Goal: Information Seeking & Learning: Learn about a topic

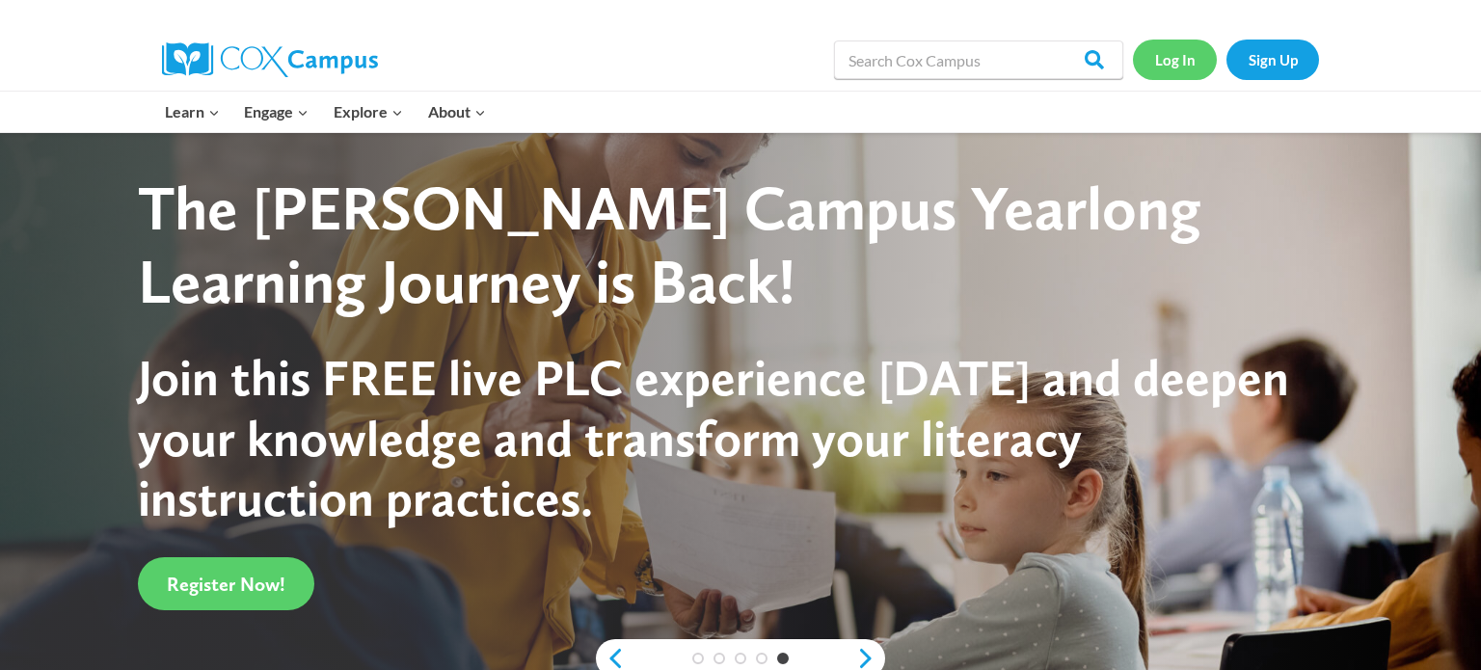
click at [1180, 56] on link "Log In" at bounding box center [1175, 60] width 84 height 40
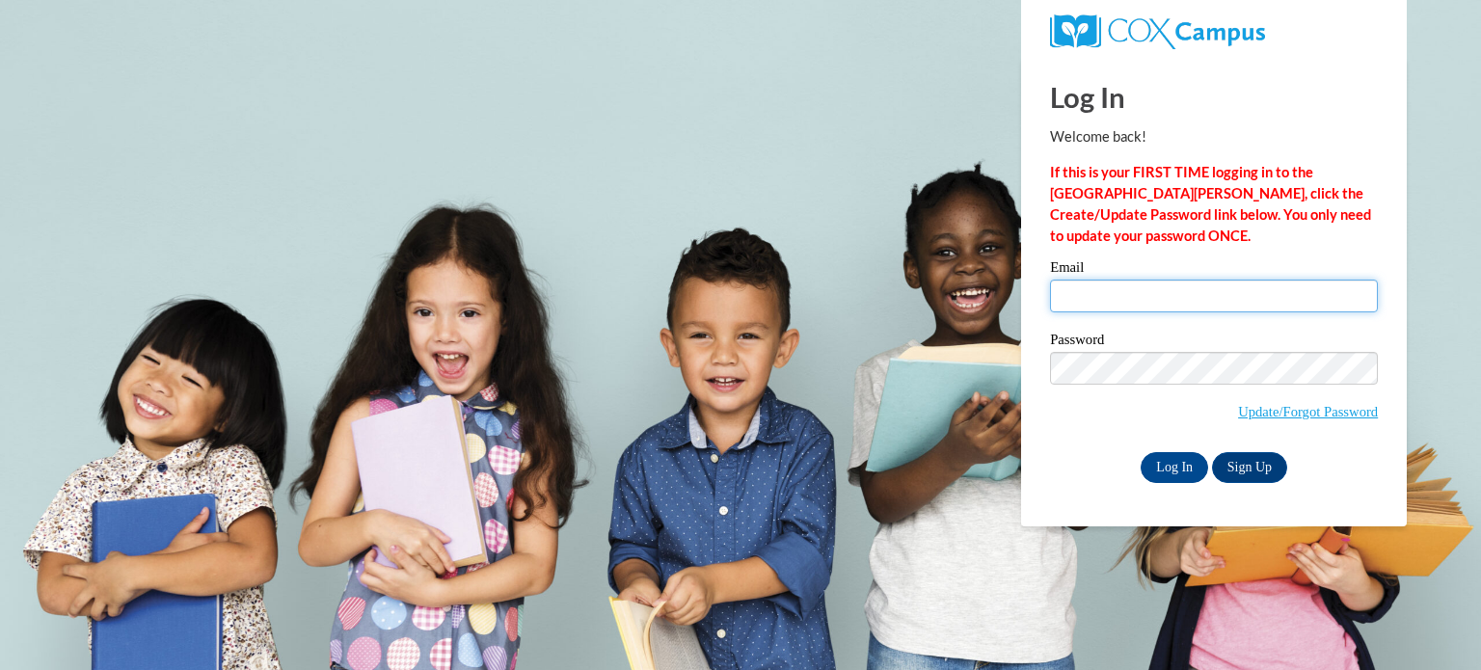
click at [1136, 302] on input "Email" at bounding box center [1214, 296] width 328 height 33
type input "along@nfdlschools.org"
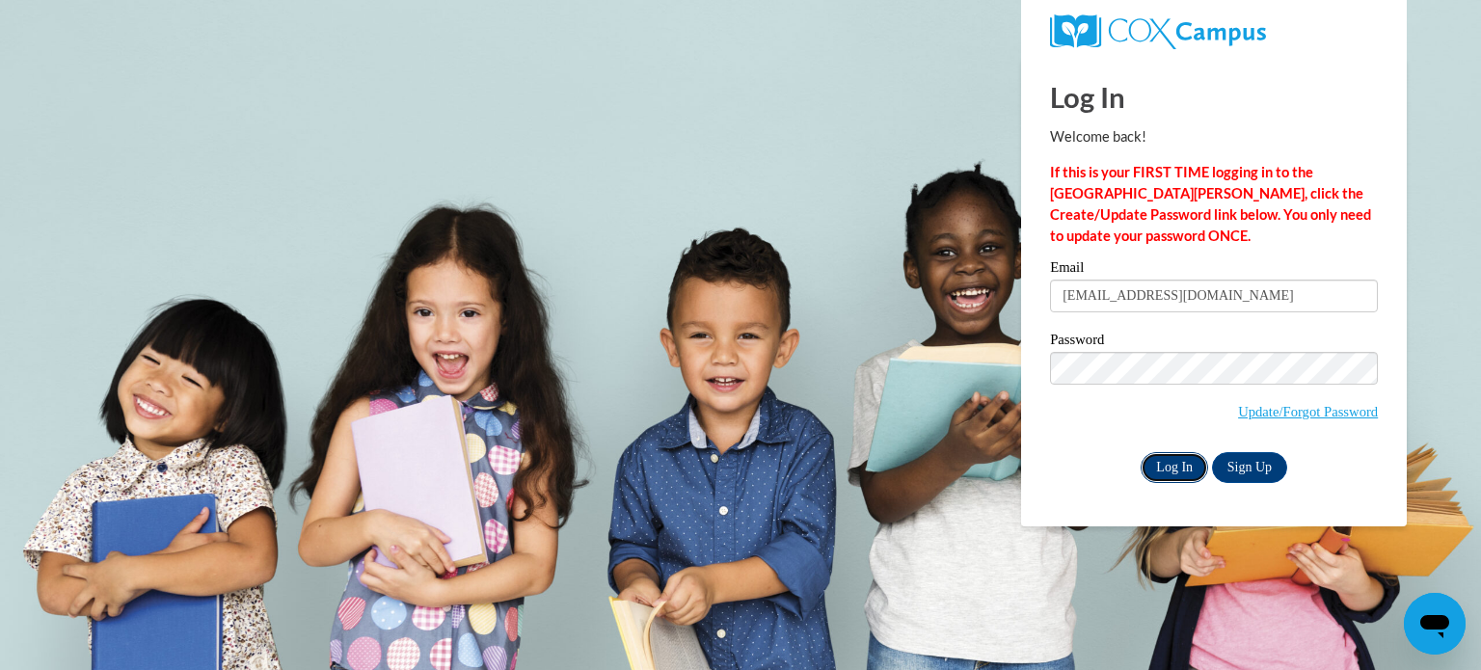
click at [1159, 467] on input "Log In" at bounding box center [1175, 467] width 68 height 31
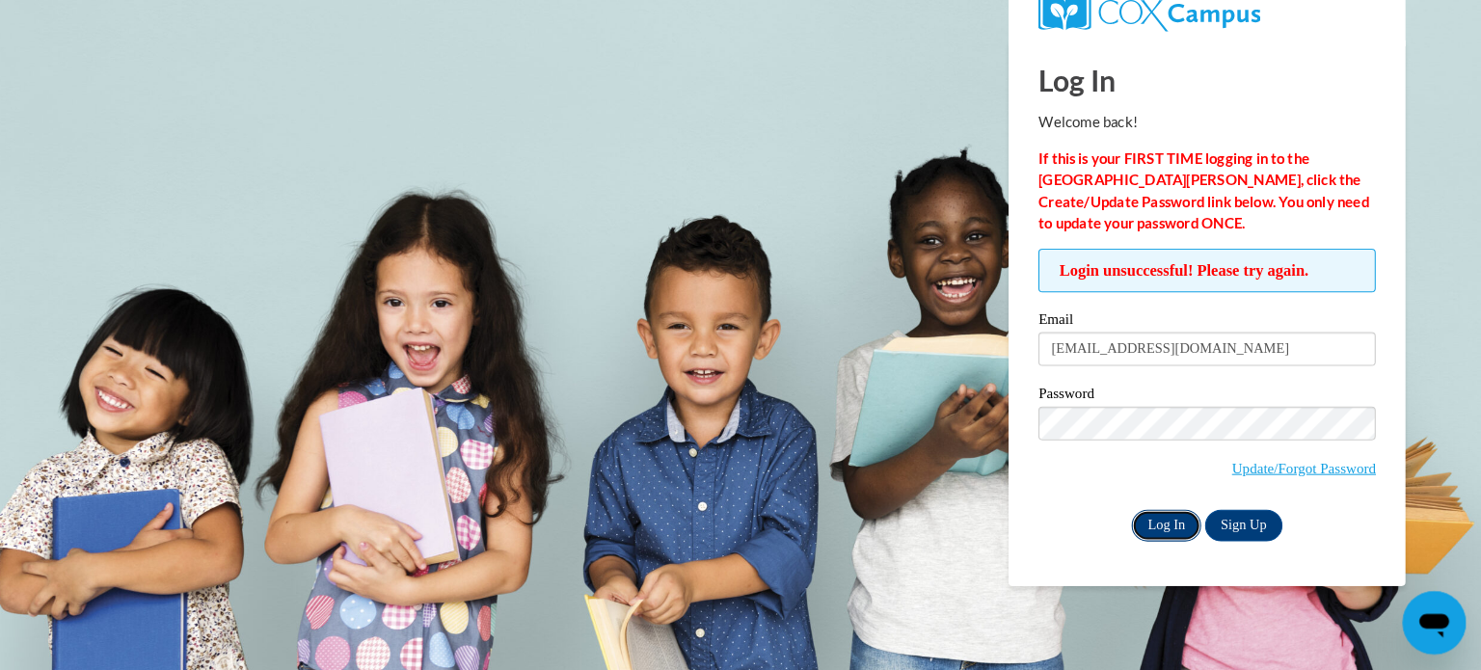
click at [1168, 532] on input "Log In" at bounding box center [1175, 529] width 68 height 31
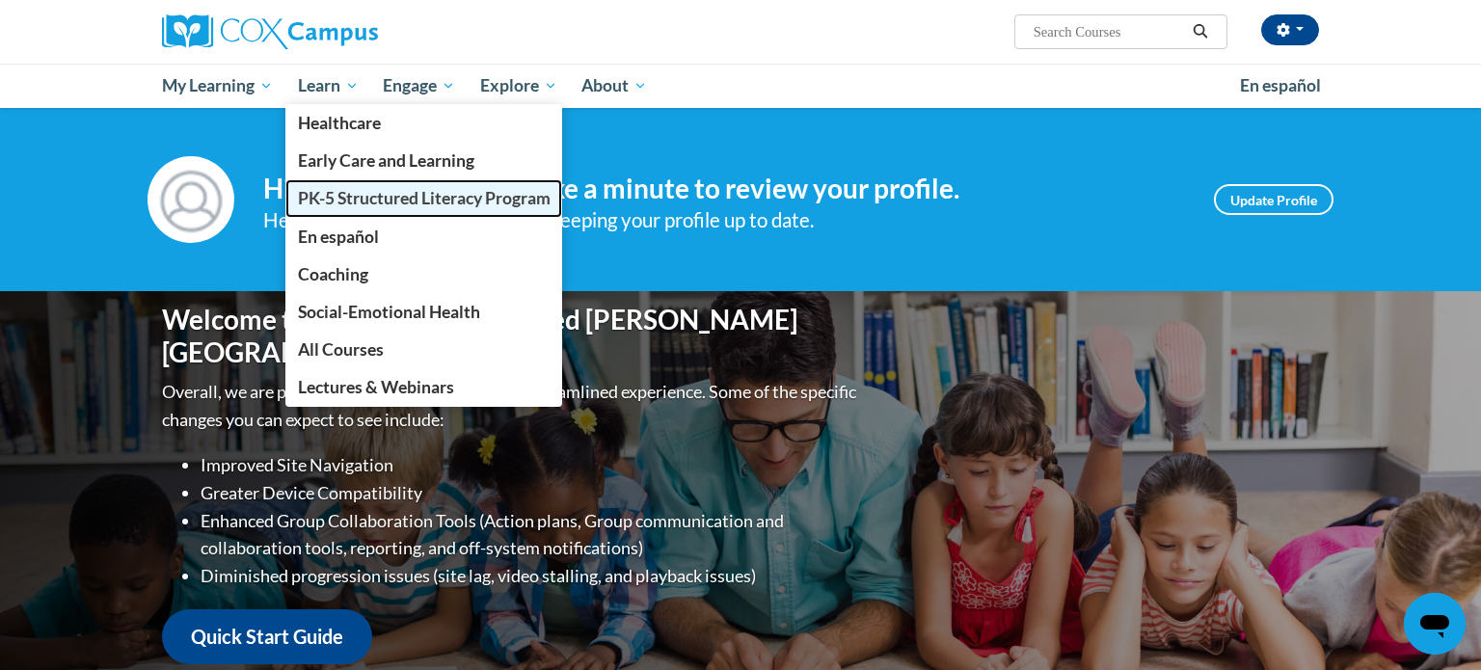
click at [361, 197] on span "PK-5 Structured Literacy Program" at bounding box center [424, 198] width 253 height 20
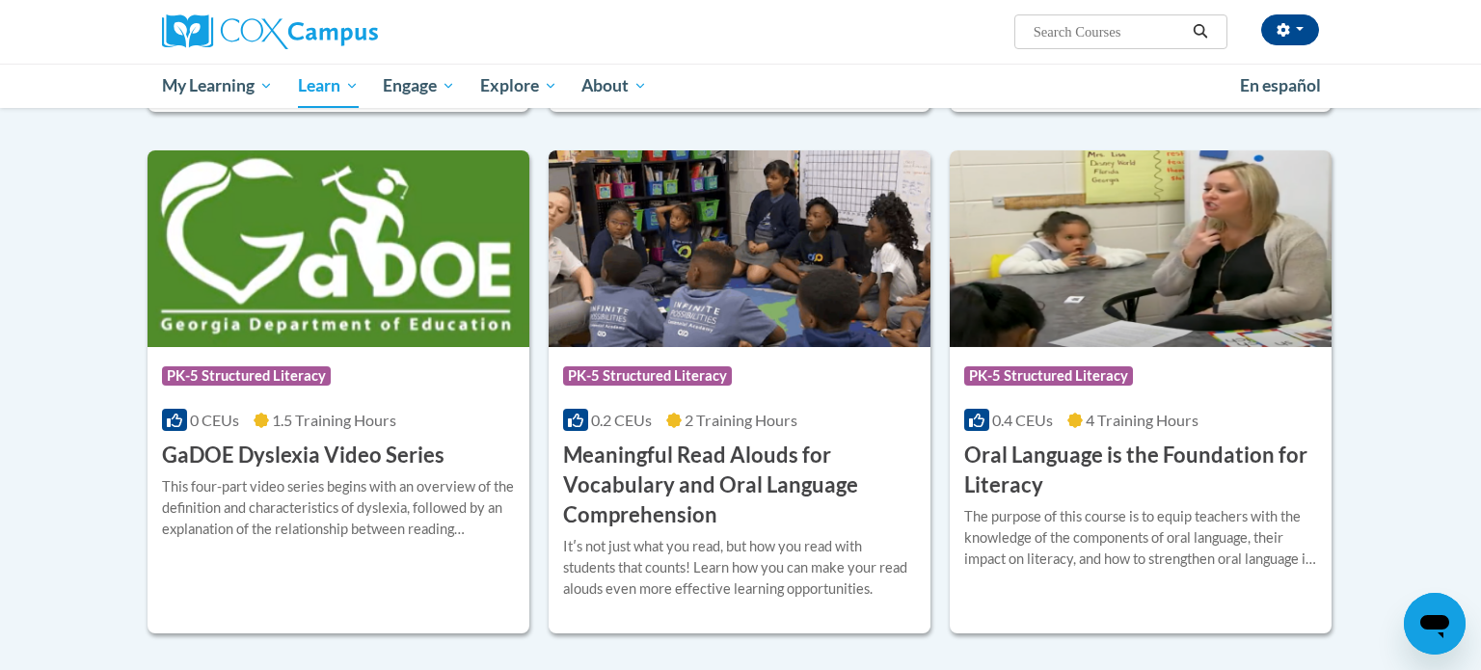
scroll to position [1054, 0]
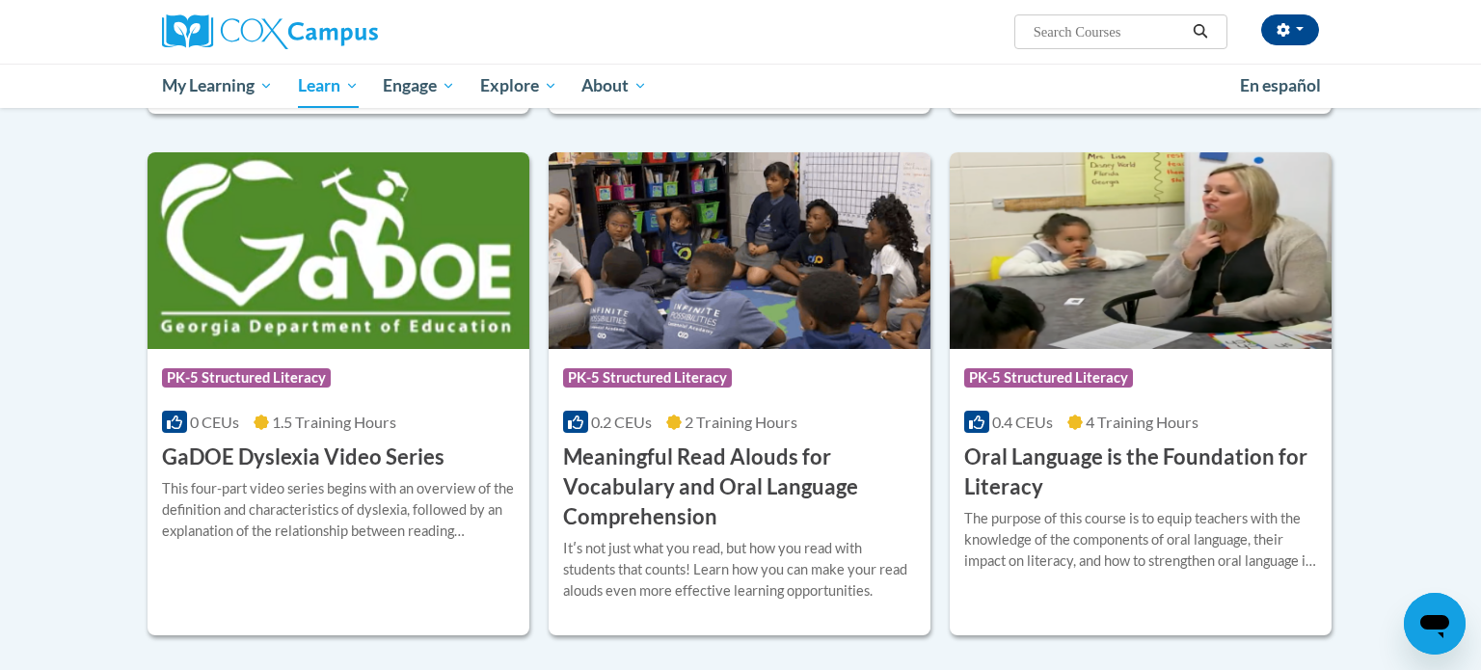
click at [447, 7] on div at bounding box center [345, 32] width 395 height 64
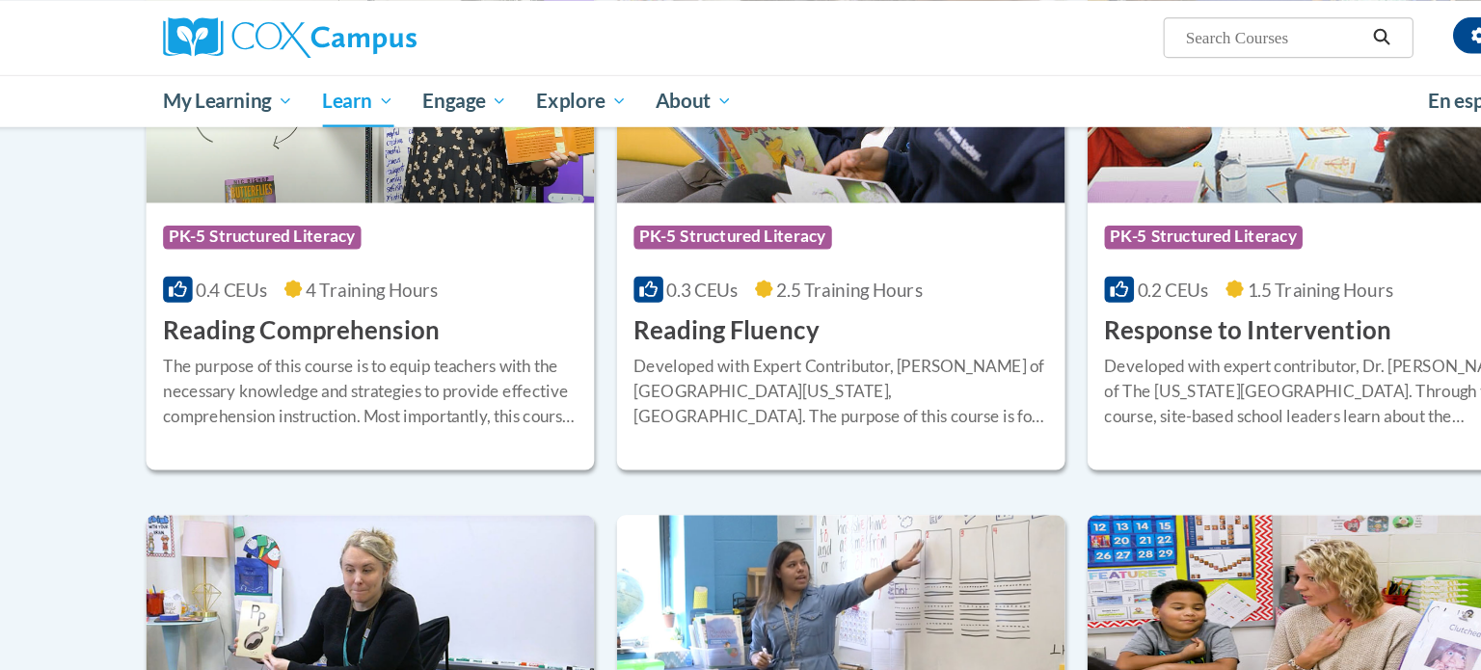
scroll to position [1748, 0]
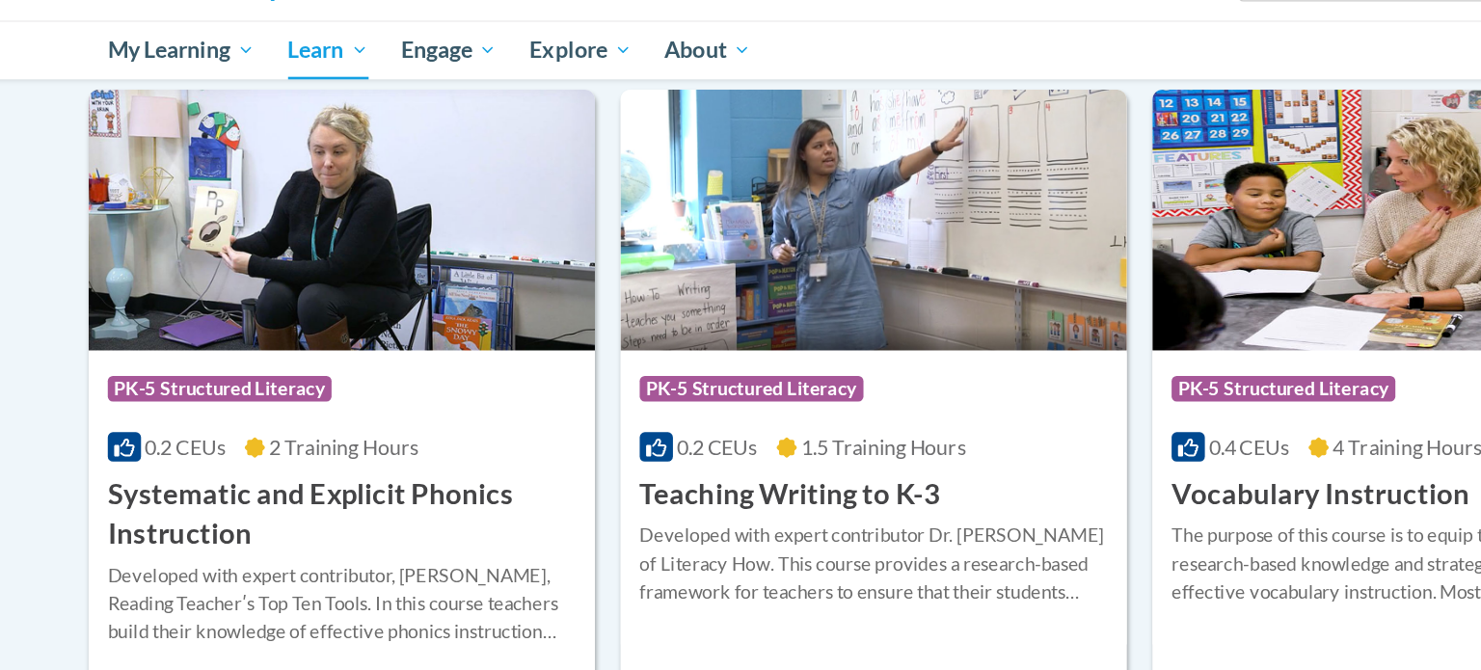
scroll to position [2075, 0]
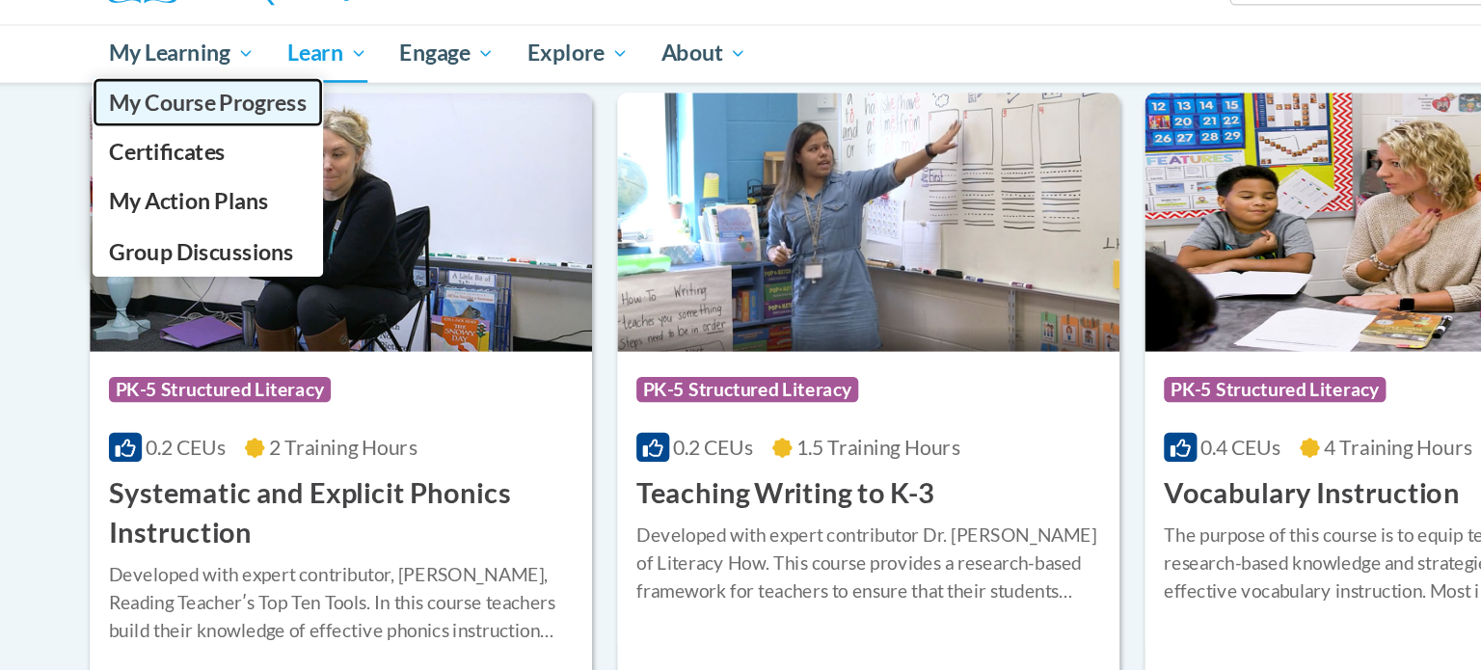
click at [218, 122] on span "My Course Progress" at bounding box center [237, 123] width 150 height 20
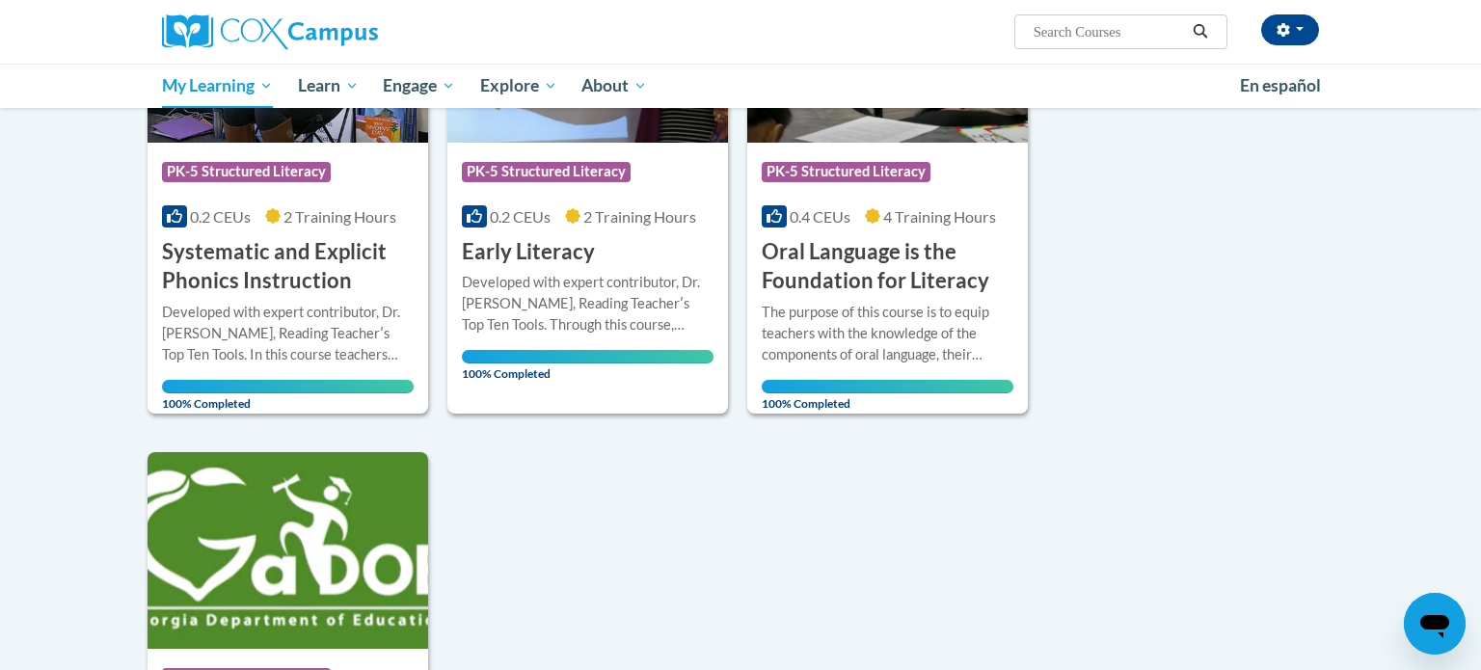
click at [101, 381] on body "Angela Long (America/Chicago UTC-05:00) My Profile Inbox My Transcripts Log Out…" at bounding box center [740, 236] width 1481 height 2235
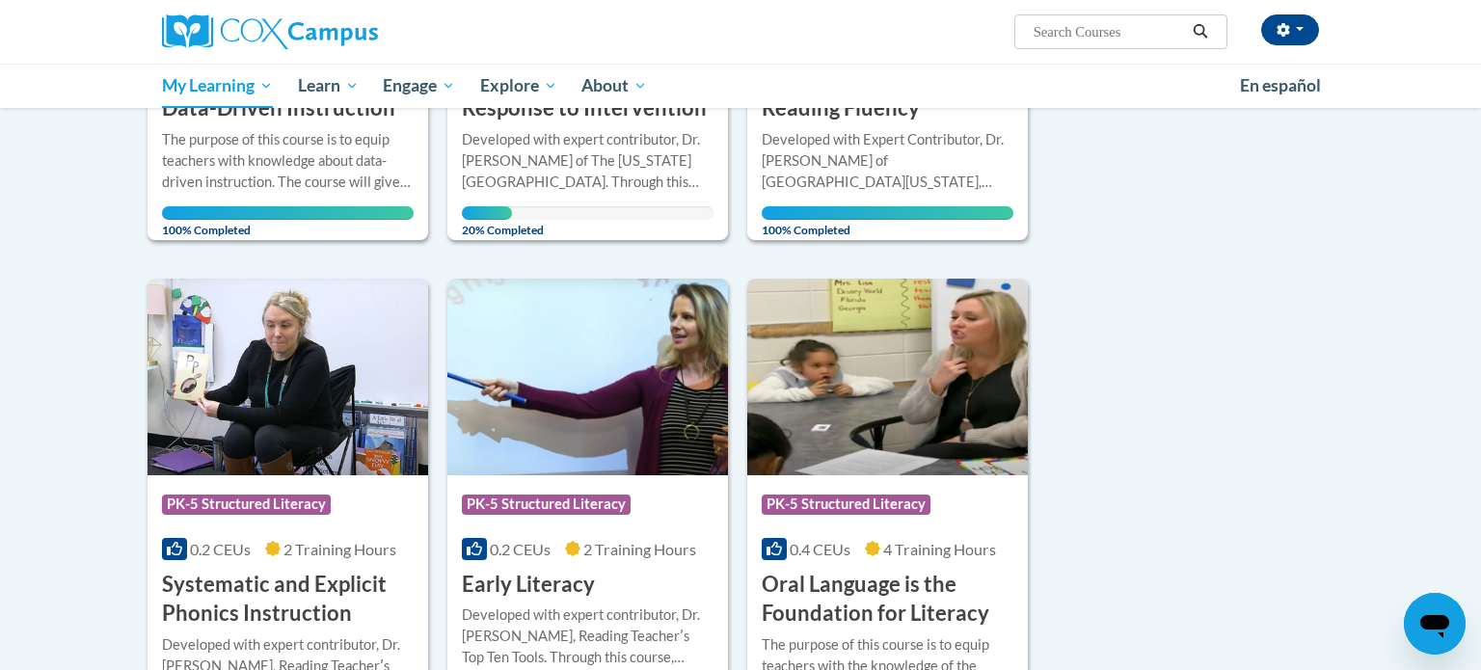
scroll to position [591, 0]
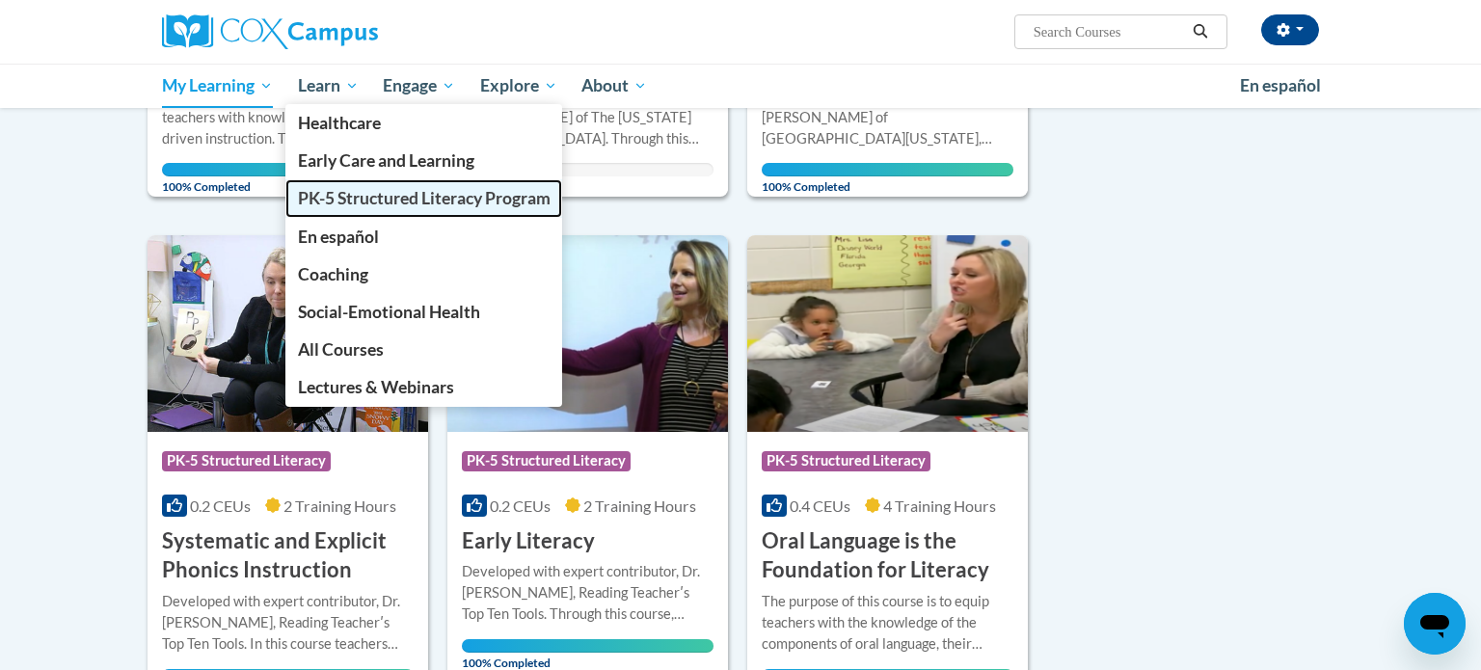
click at [381, 199] on span "PK-5 Structured Literacy Program" at bounding box center [424, 198] width 253 height 20
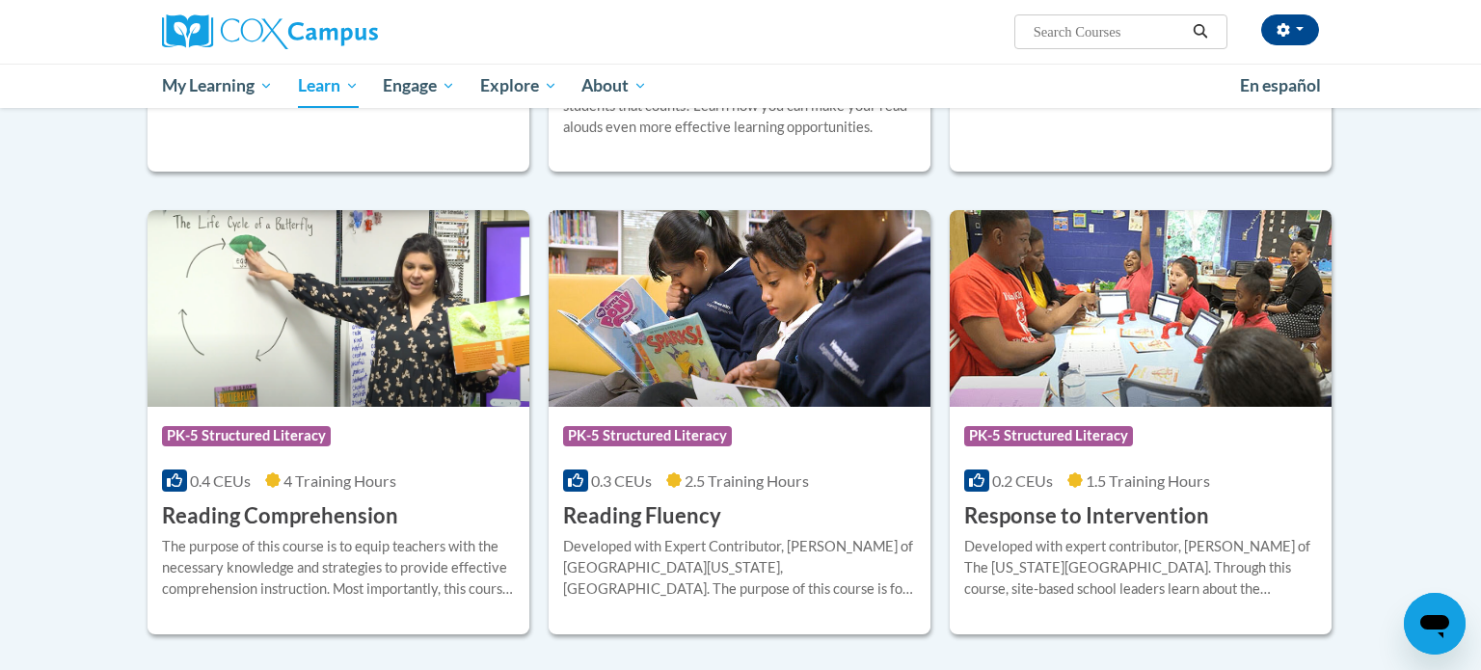
scroll to position [1521, 0]
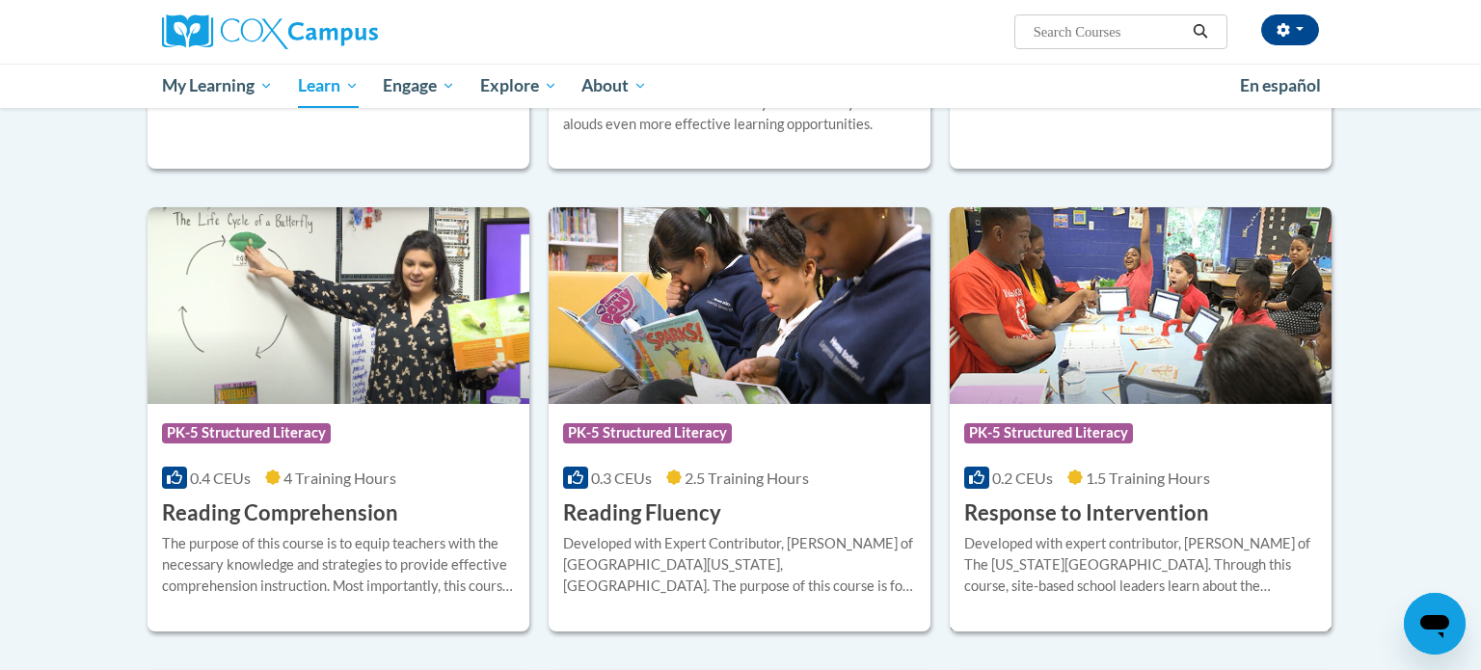
click at [1056, 433] on span "PK-5 Structured Literacy" at bounding box center [1048, 432] width 169 height 19
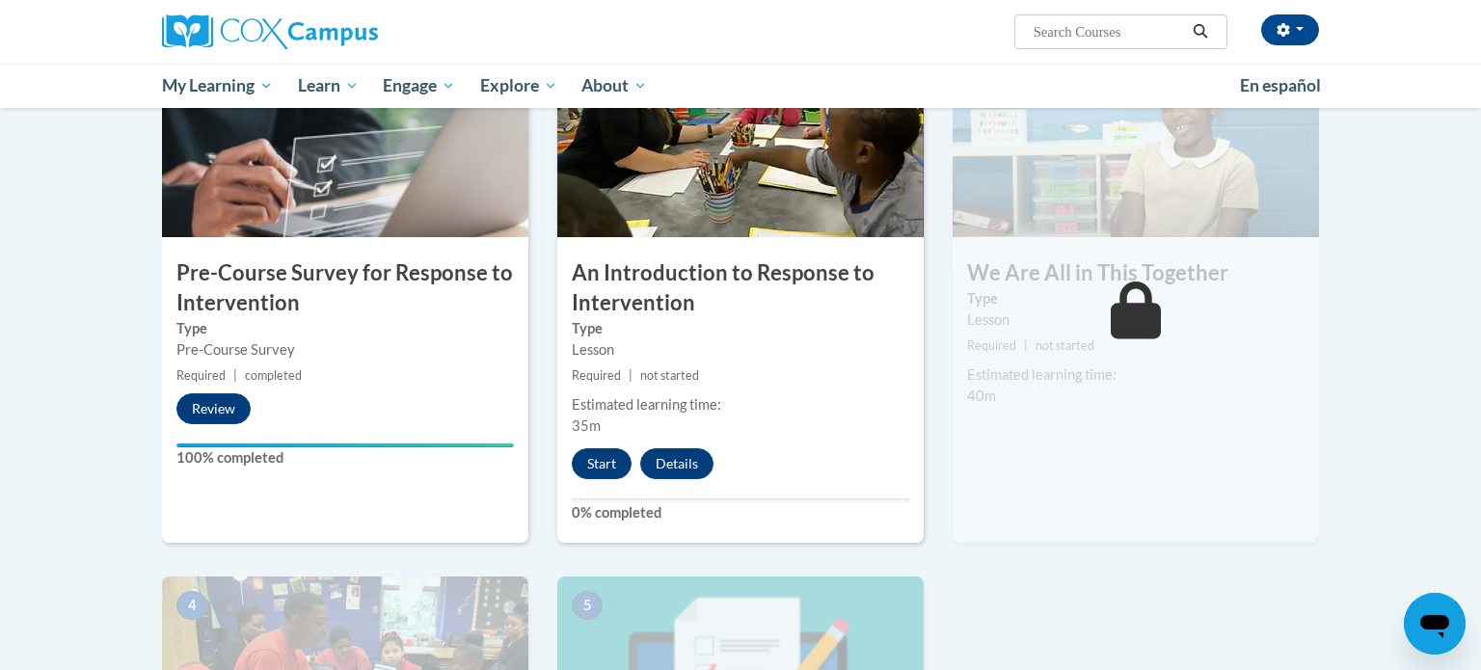
scroll to position [456, 0]
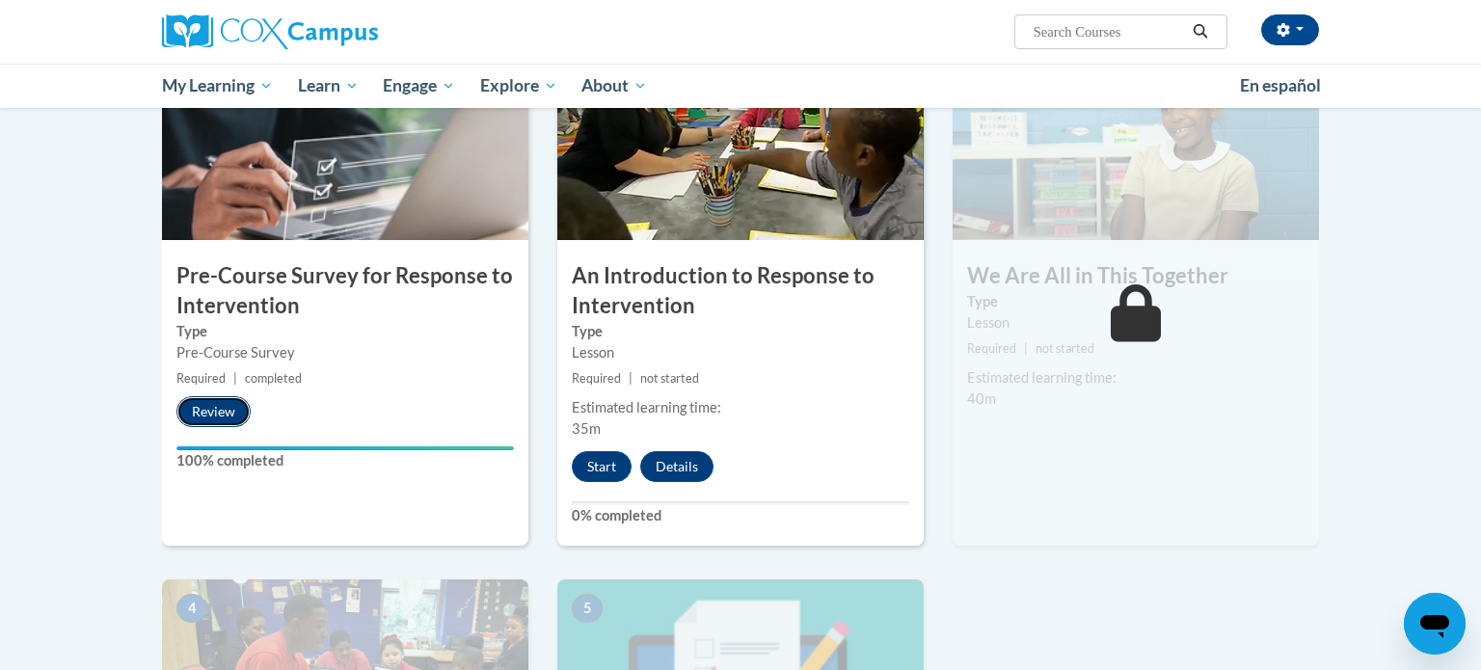
click at [222, 402] on button "Review" at bounding box center [213, 411] width 74 height 31
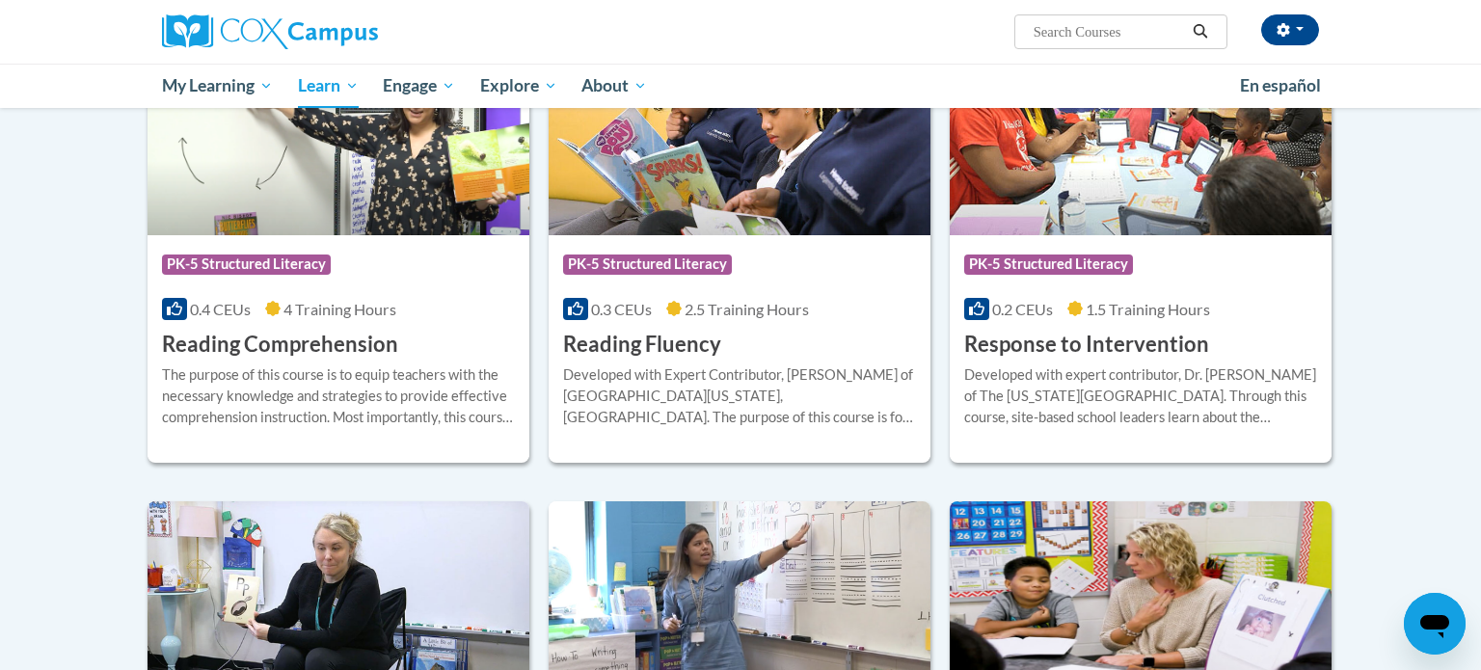
scroll to position [1670, 0]
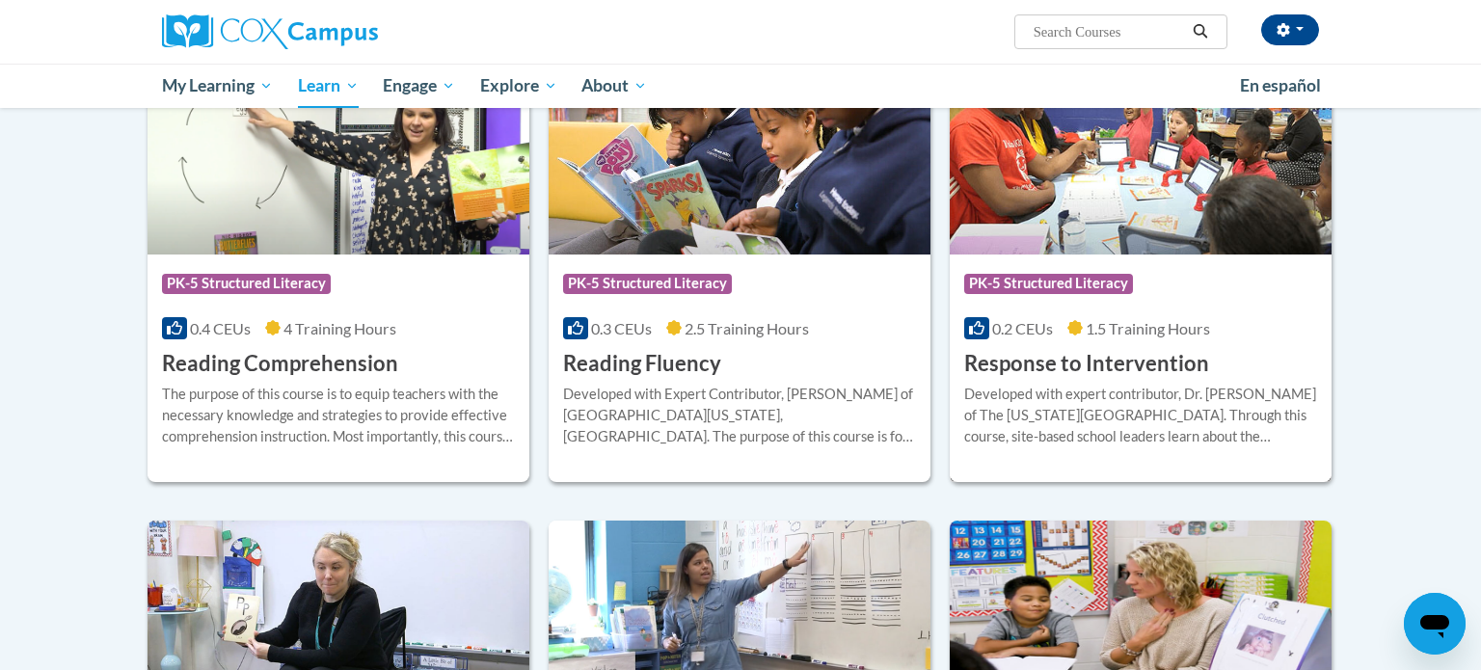
click at [1055, 285] on span "PK-5 Structured Literacy" at bounding box center [1048, 283] width 169 height 19
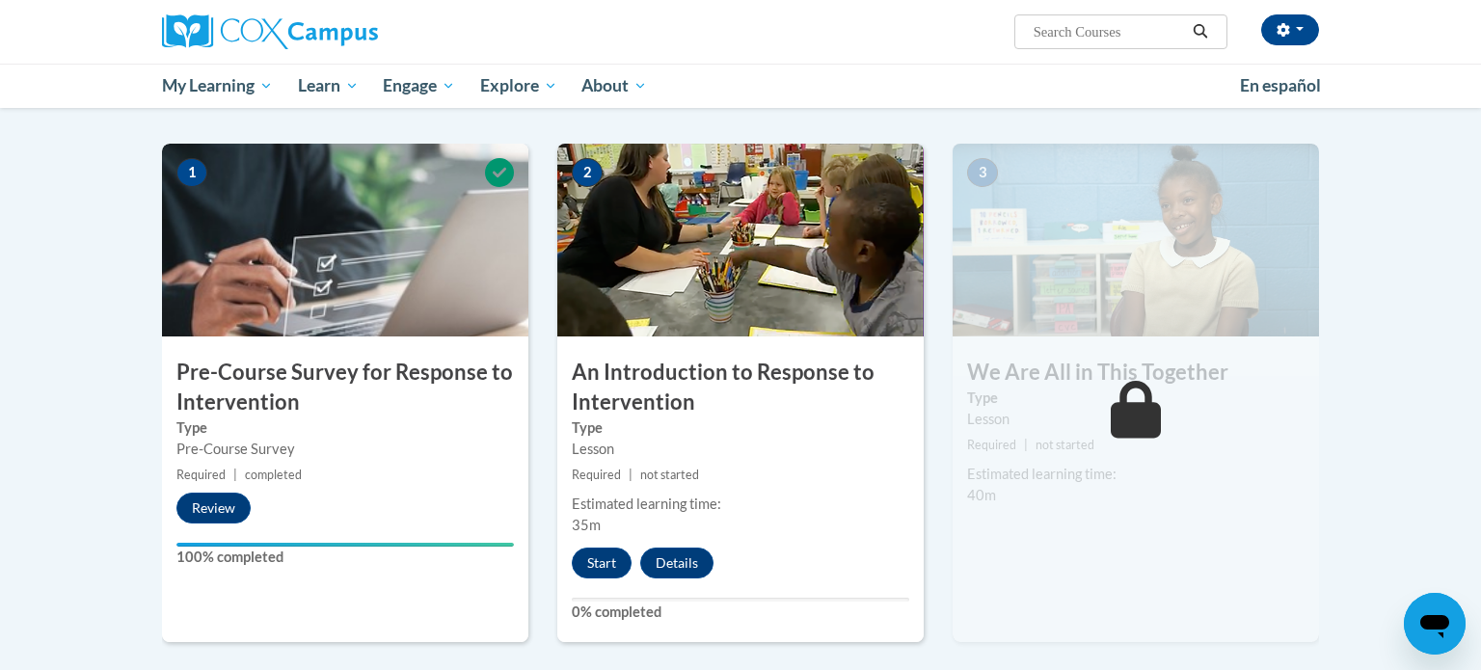
scroll to position [367, 0]
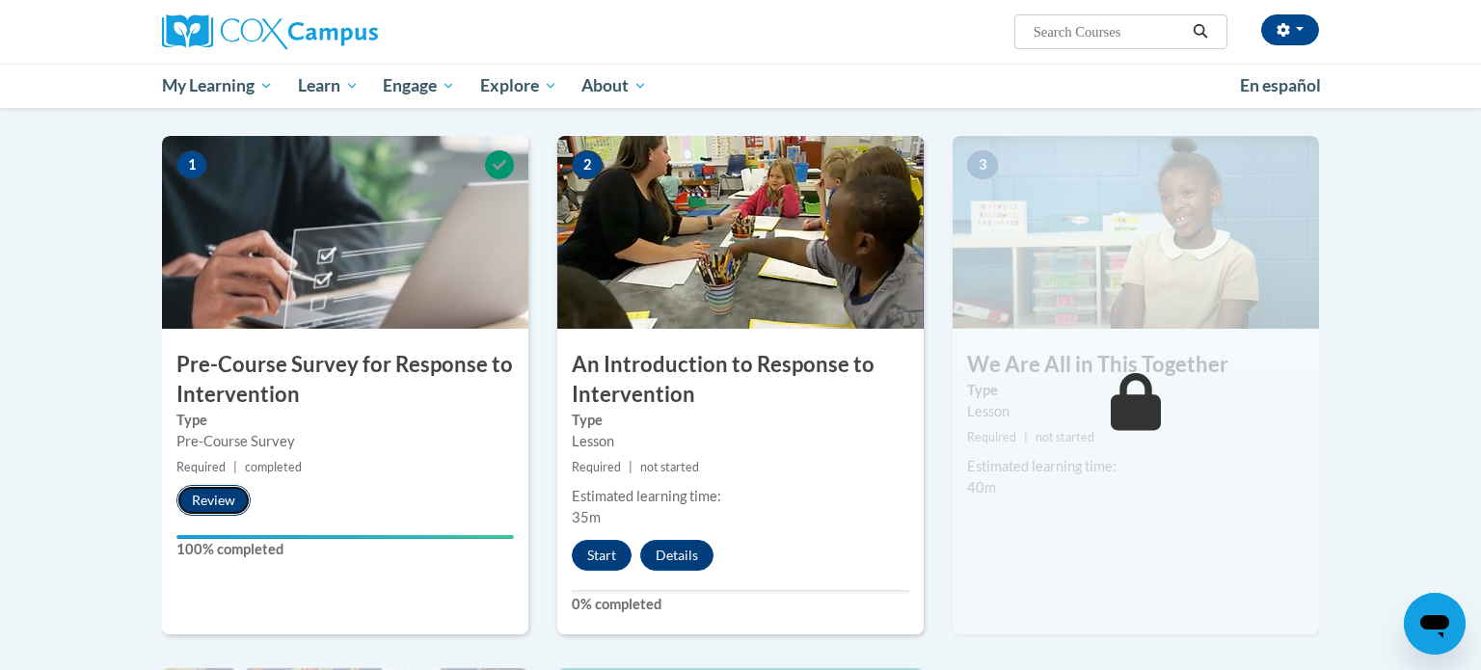
click at [205, 499] on button "Review" at bounding box center [213, 500] width 74 height 31
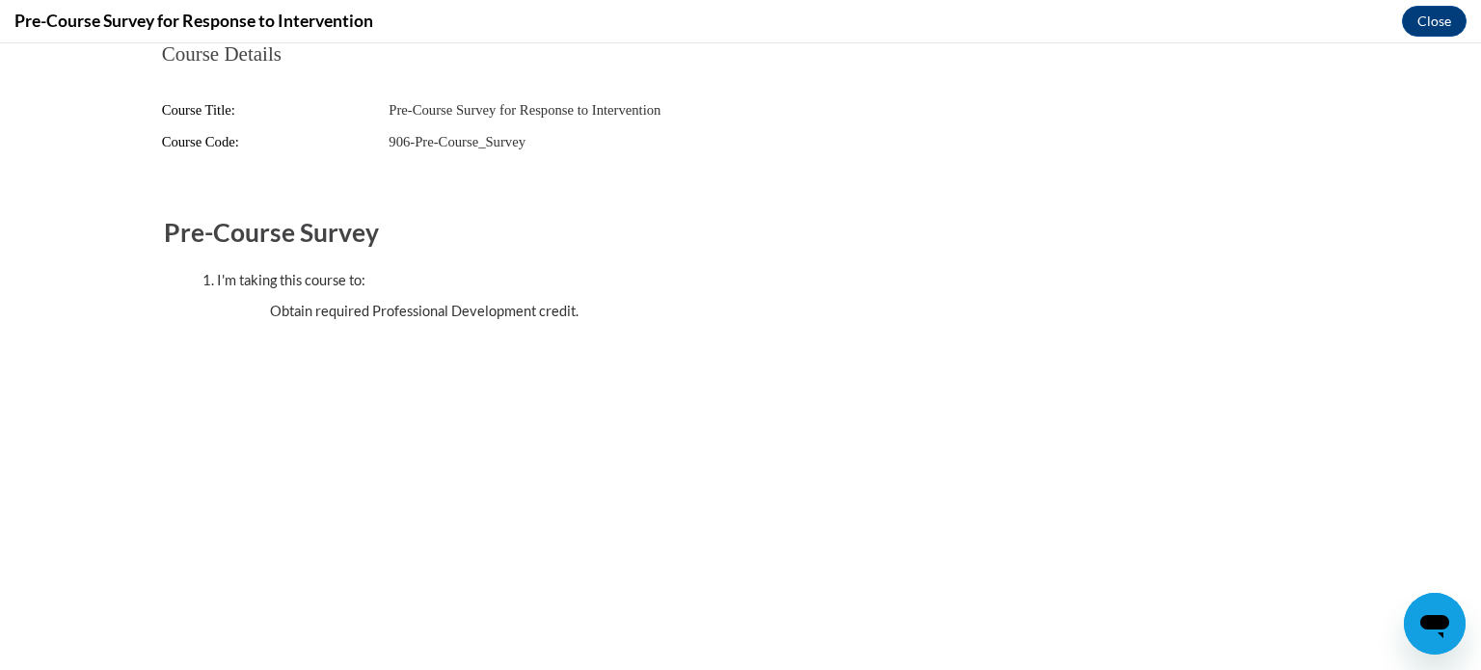
scroll to position [0, 0]
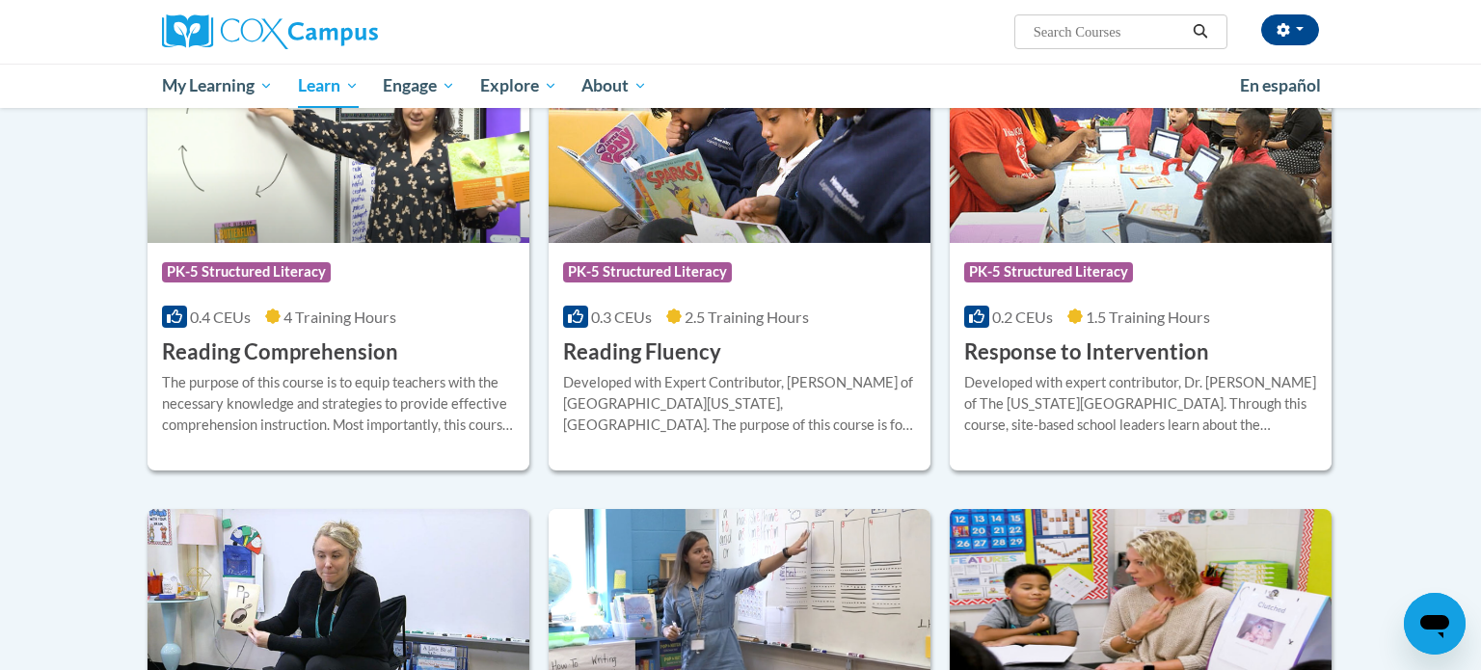
scroll to position [1700, 0]
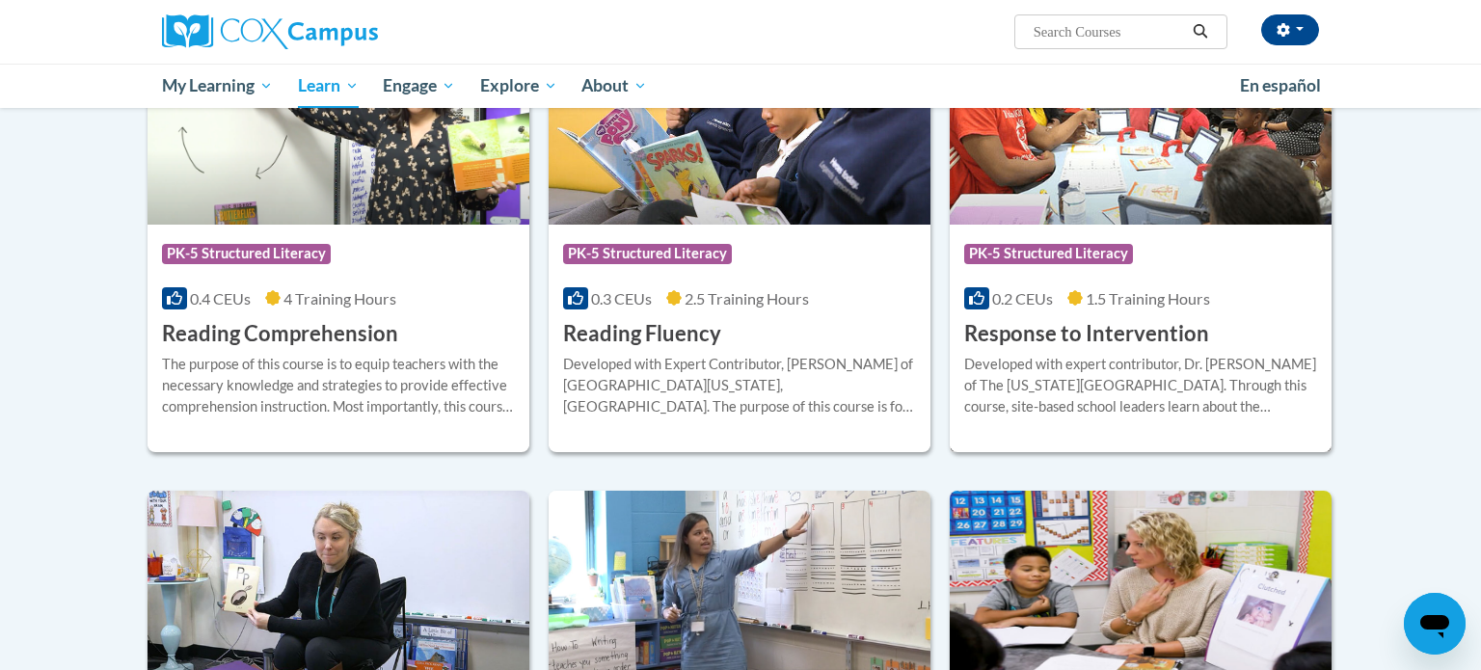
click at [1069, 245] on span "PK-5 Structured Literacy" at bounding box center [1048, 253] width 169 height 19
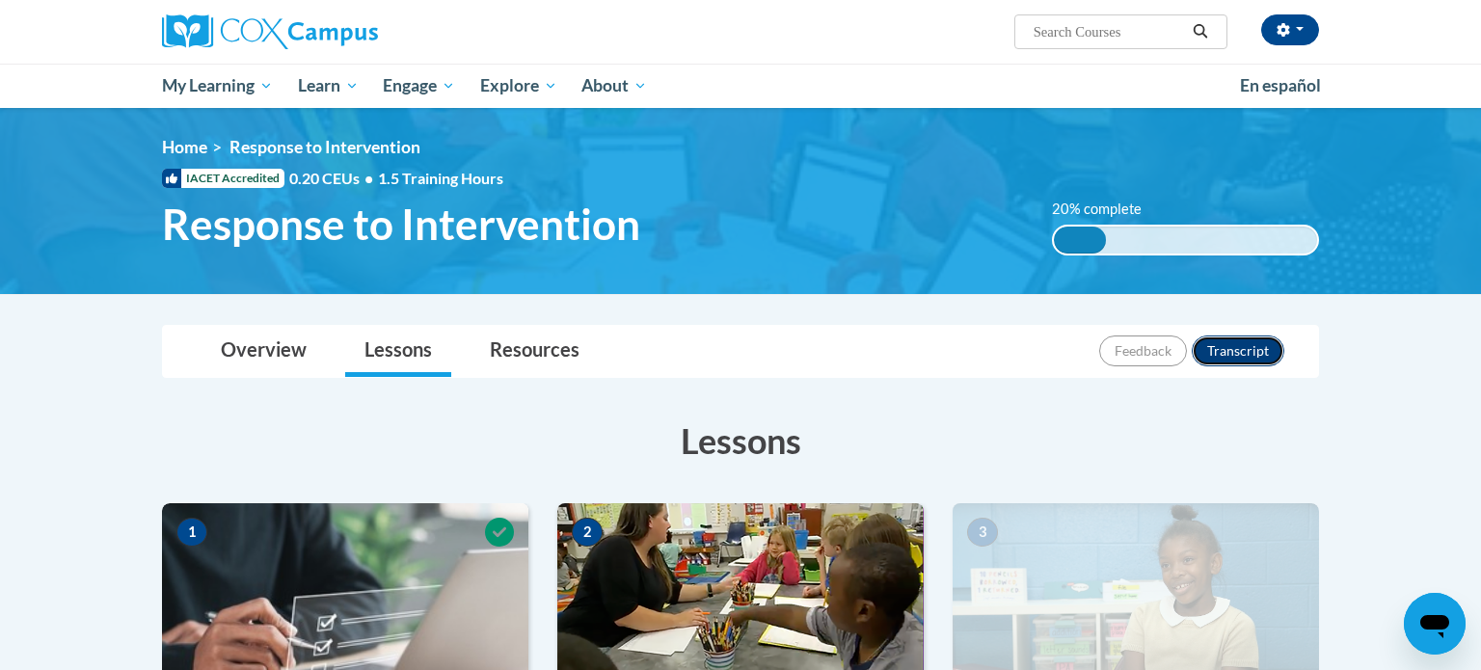
click at [1224, 346] on button "Transcript" at bounding box center [1238, 351] width 93 height 31
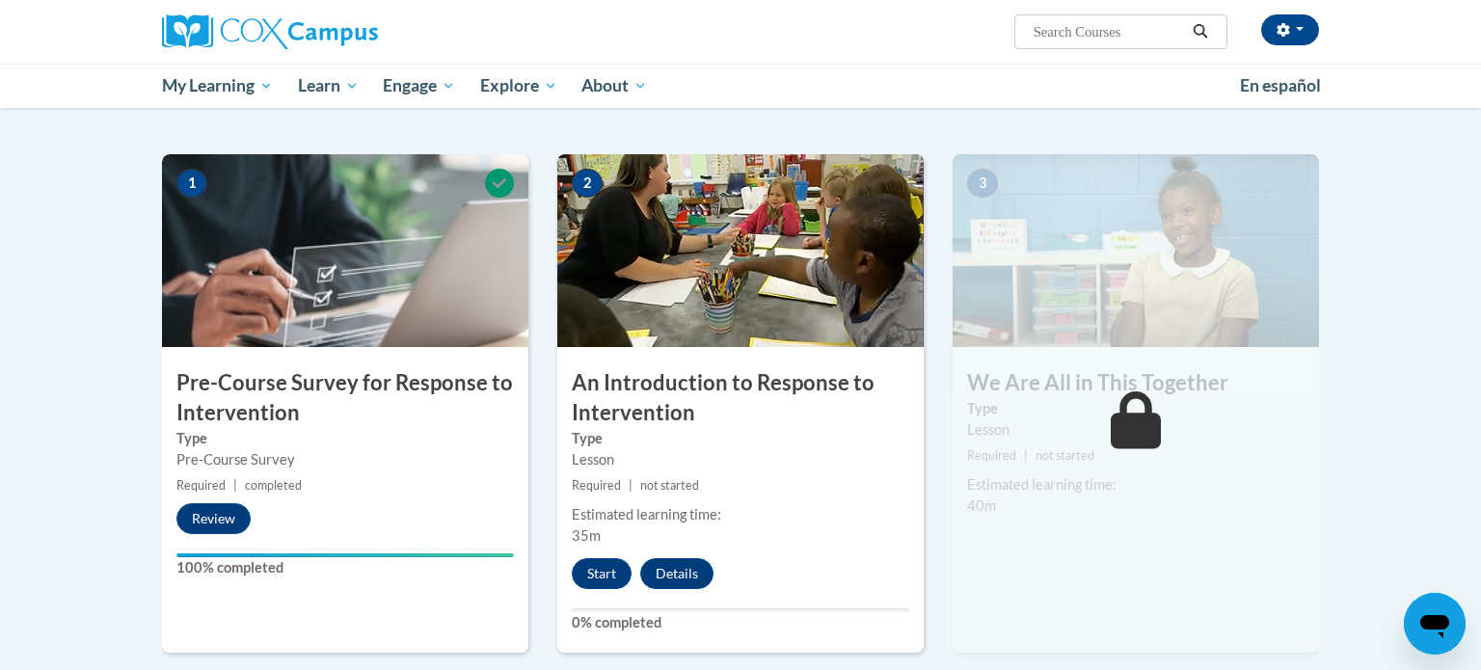
scroll to position [351, 0]
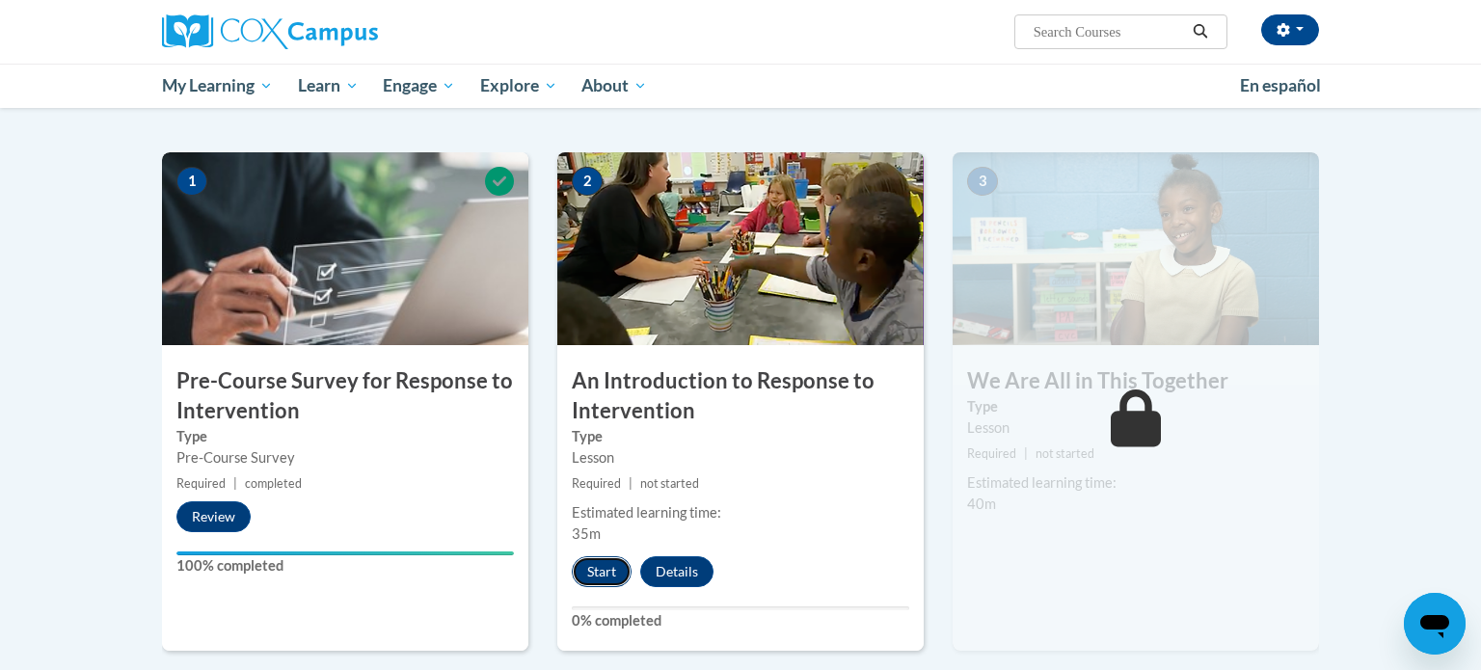
click at [598, 572] on button "Start" at bounding box center [602, 571] width 60 height 31
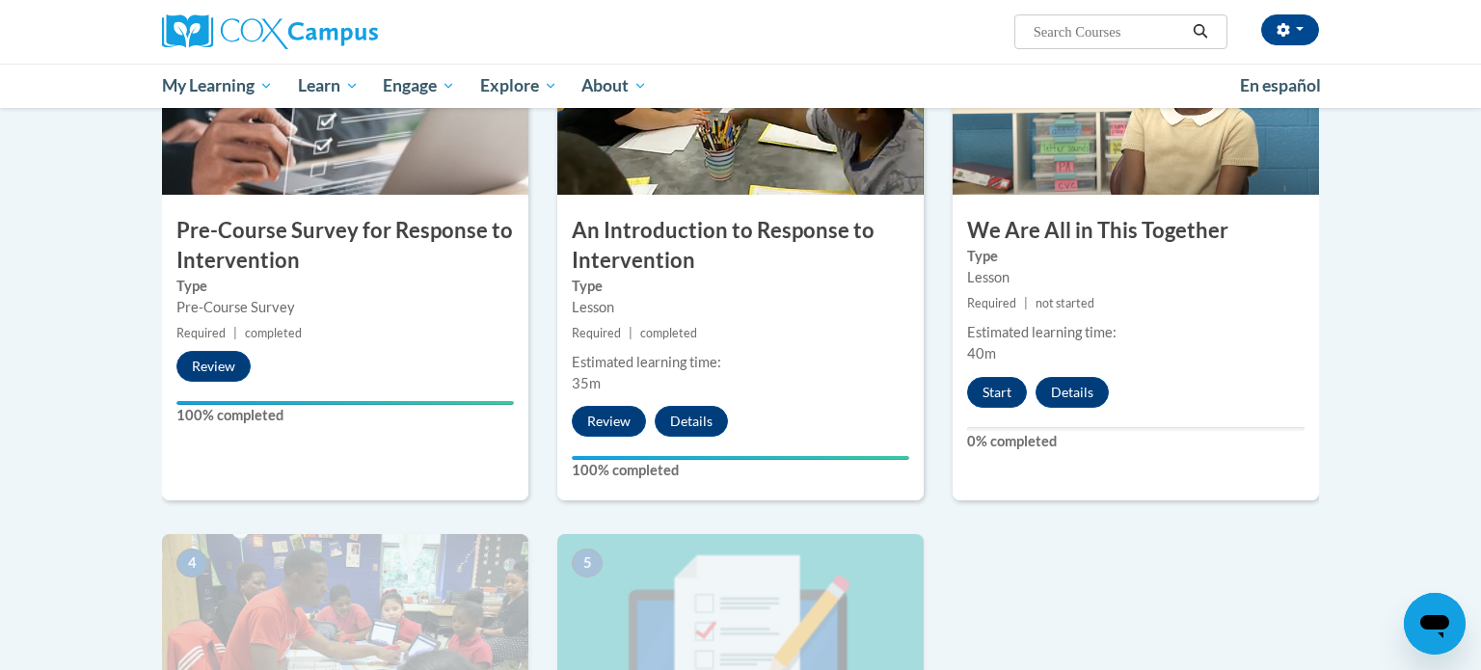
scroll to position [494, 0]
